Goal: Obtain resource: Download file/media

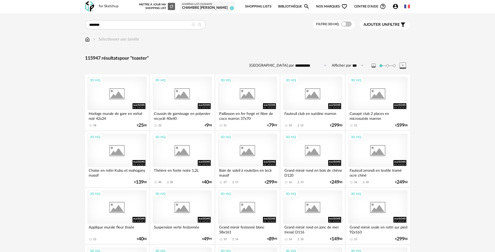
type input "*******"
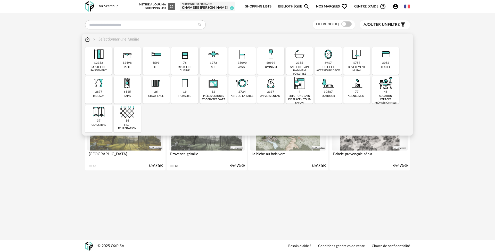
click at [356, 61] on div "1757" at bounding box center [356, 63] width 7 height 4
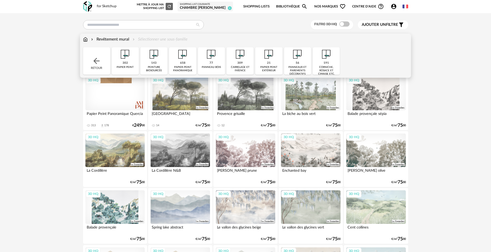
click at [86, 39] on img at bounding box center [85, 39] width 5 height 6
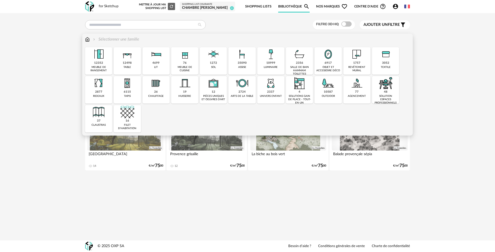
click at [268, 94] on div "2337" at bounding box center [270, 92] width 7 height 4
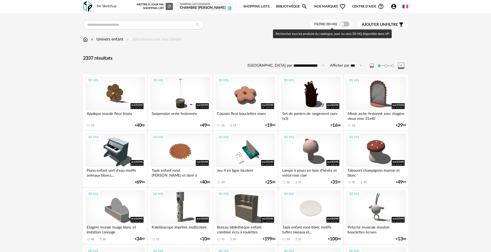
click at [346, 24] on span at bounding box center [344, 23] width 10 height 5
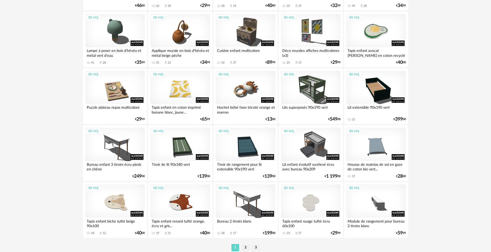
scroll to position [980, 0]
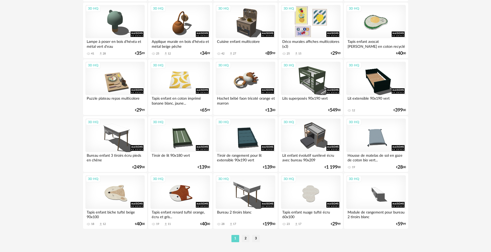
click at [300, 27] on div "3D HQ" at bounding box center [310, 22] width 59 height 34
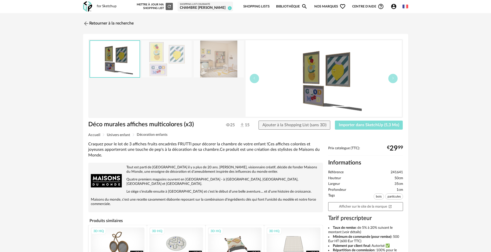
click at [369, 126] on span "Importer dans SketchUp (5,3 Mo)" at bounding box center [369, 125] width 60 height 4
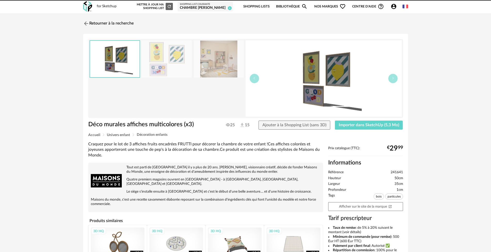
click at [4, 108] on div "Retourner à la recherche Déco murales affiches multicolores (x3) Déco murales a…" at bounding box center [245, 183] width 491 height 340
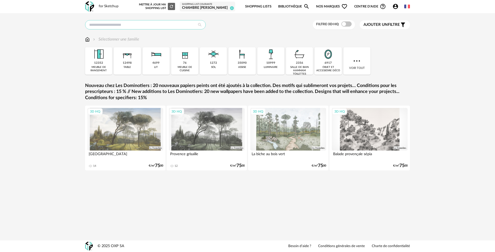
click at [161, 25] on input "text" at bounding box center [145, 24] width 121 height 9
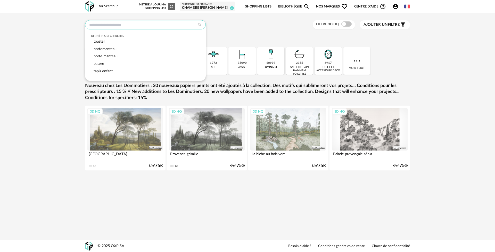
paste input "*****"
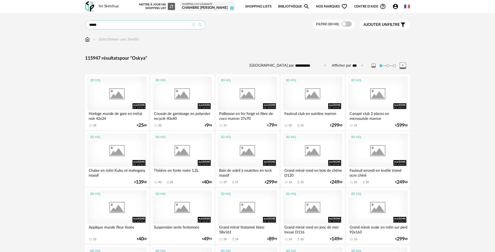
type input "*****"
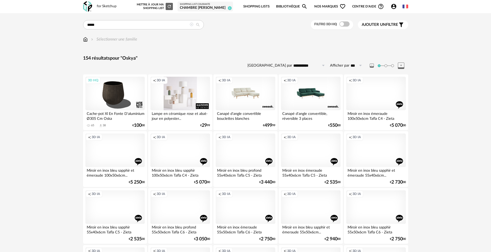
click at [189, 87] on div "Creation icon 3D IA" at bounding box center [179, 94] width 59 height 34
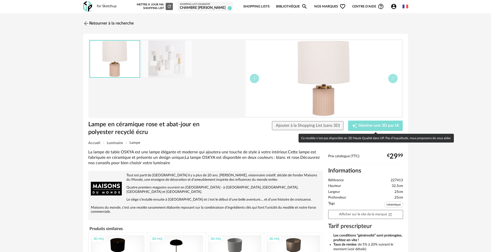
click at [373, 125] on span "Générer une 3D par IA" at bounding box center [378, 126] width 41 height 4
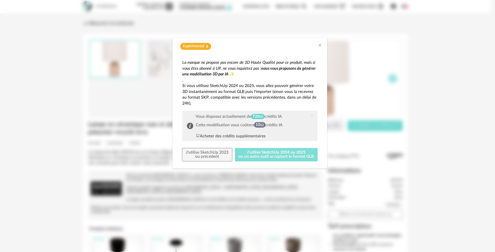
click at [260, 153] on button "J'utilise SketchUp 2024 ou 2025 ou un autre outil acceptant le format GLB" at bounding box center [276, 154] width 83 height 13
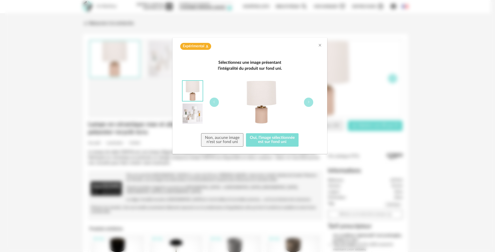
click at [268, 141] on button "Oui, l'image sélectionnée est sur fond uni" at bounding box center [272, 139] width 53 height 13
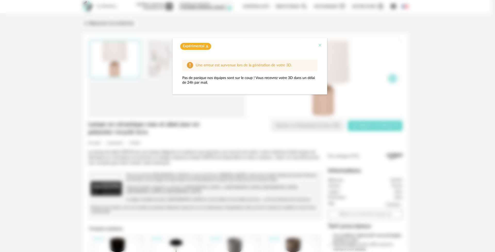
click at [320, 46] on icon "Close" at bounding box center [320, 45] width 4 height 4
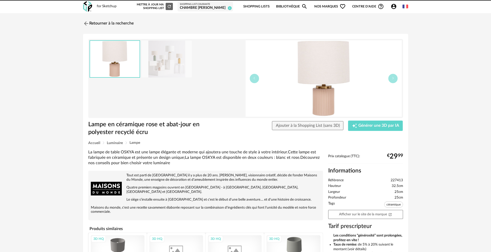
click at [102, 24] on link "Retourner à la recherche" at bounding box center [108, 23] width 51 height 11
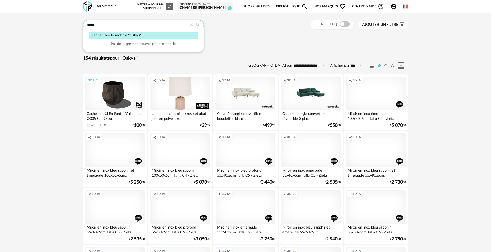
click at [149, 25] on input "*****" at bounding box center [143, 24] width 121 height 9
type input "*"
type input "**********"
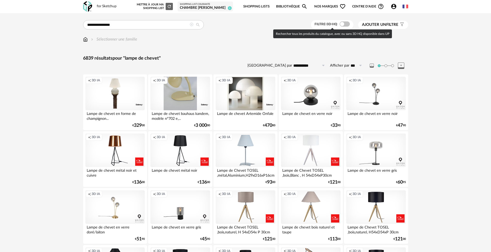
click at [346, 27] on div "Filtre 3D HQ" at bounding box center [332, 25] width 43 height 10
click at [346, 24] on span at bounding box center [344, 23] width 10 height 5
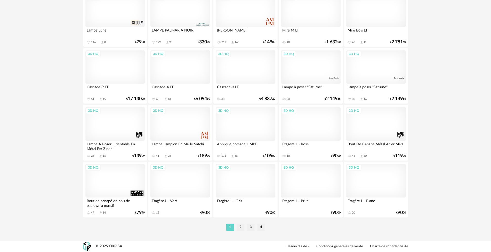
scroll to position [992, 0]
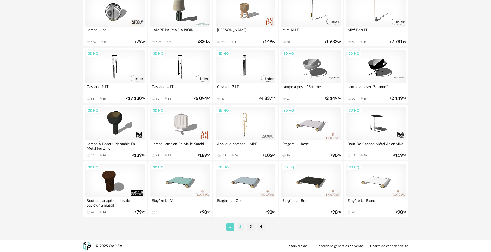
click at [242, 226] on li "2" at bounding box center [240, 226] width 8 height 7
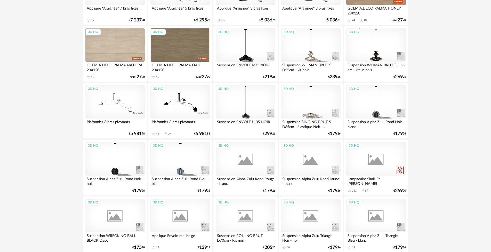
scroll to position [992, 0]
